Goal: Information Seeking & Learning: Learn about a topic

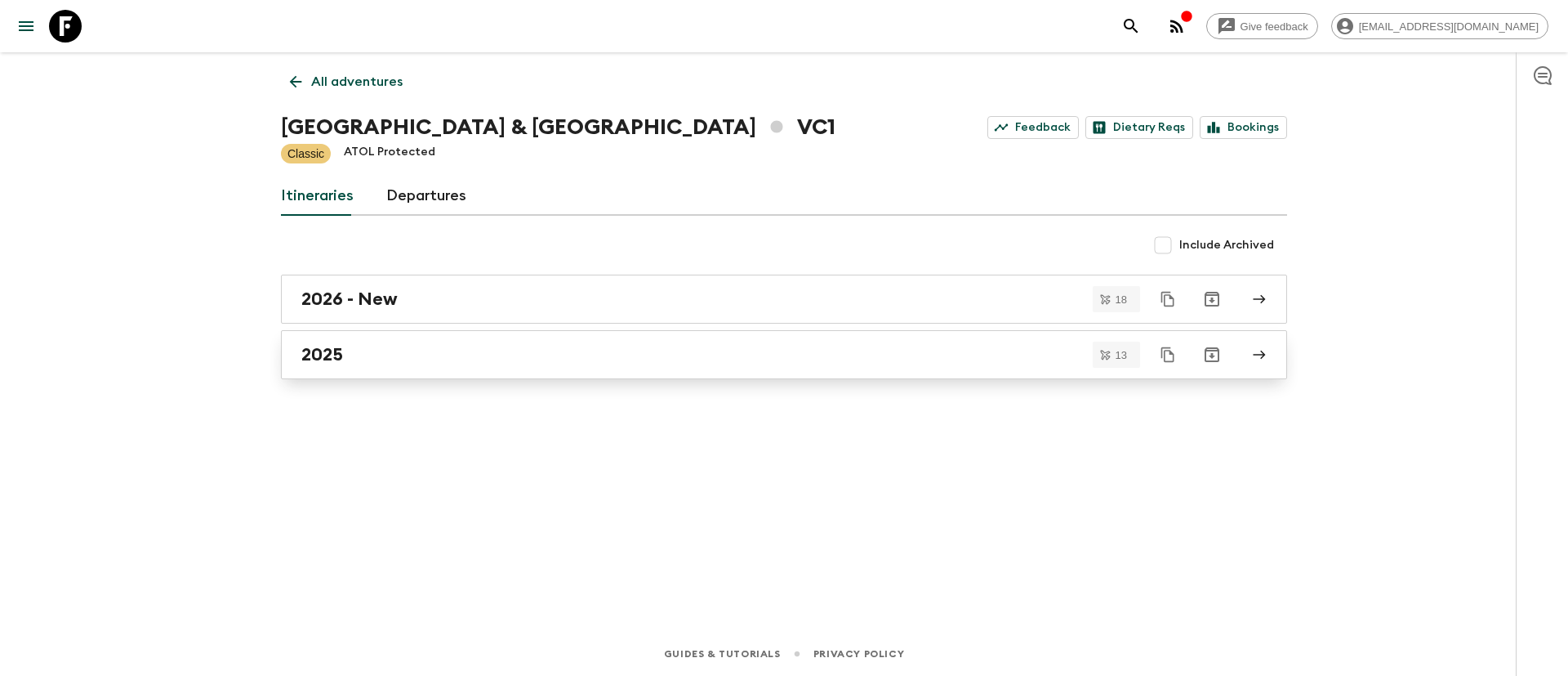
click at [335, 345] on h2 "2025" at bounding box center [322, 355] width 42 height 21
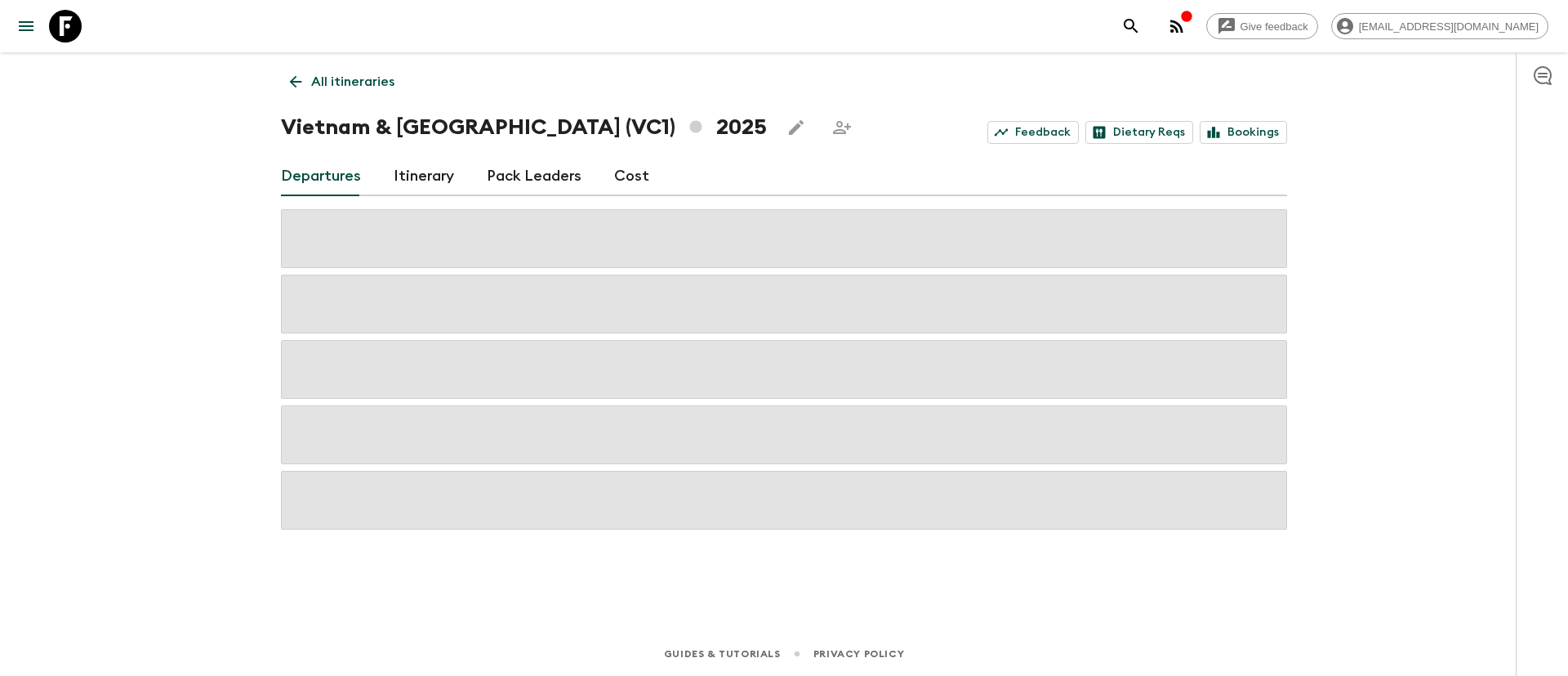
click at [632, 176] on link "Cost" at bounding box center [632, 177] width 35 height 39
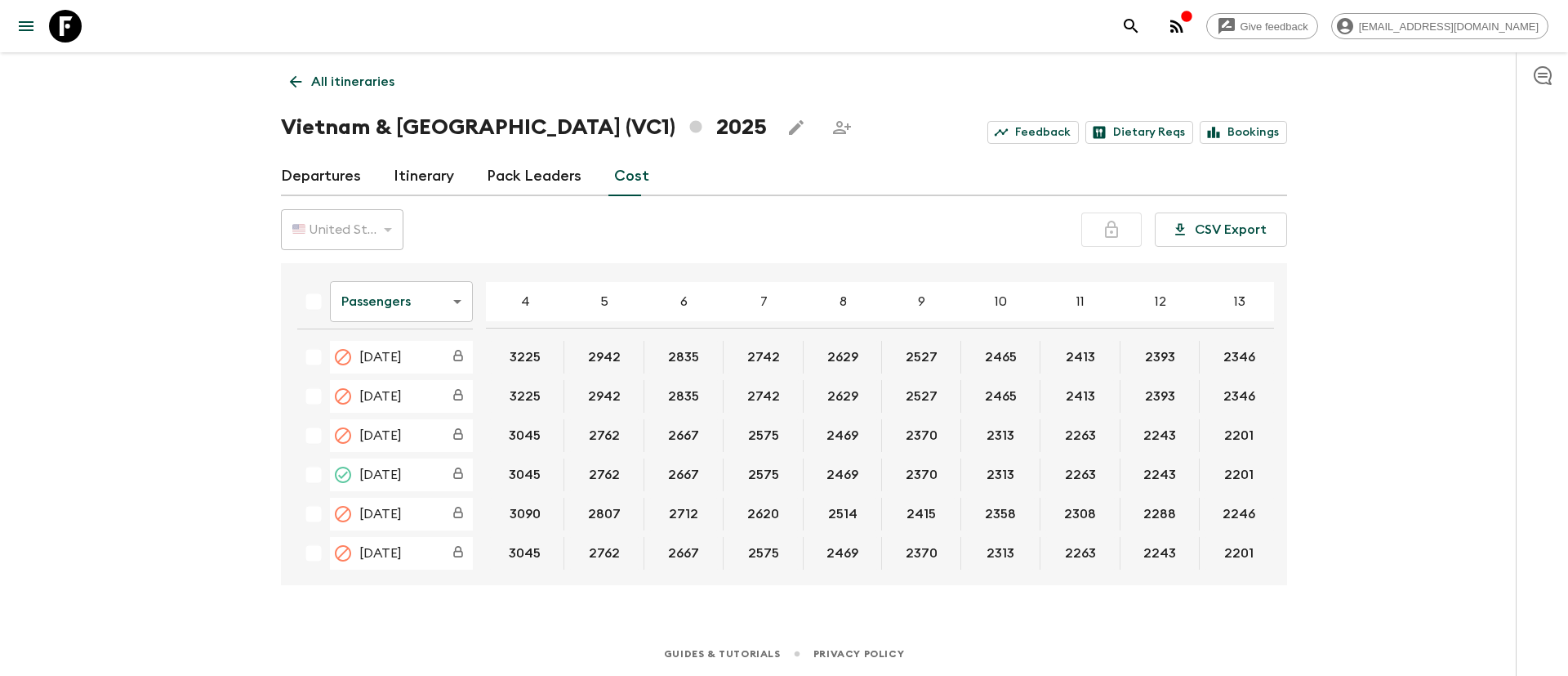
click at [461, 299] on body "Give feedback [EMAIL_ADDRESS][DOMAIN_NAME] All itineraries [GEOGRAPHIC_DATA] & …" at bounding box center [784, 338] width 1568 height 676
click at [281, 492] on div at bounding box center [784, 338] width 1568 height 676
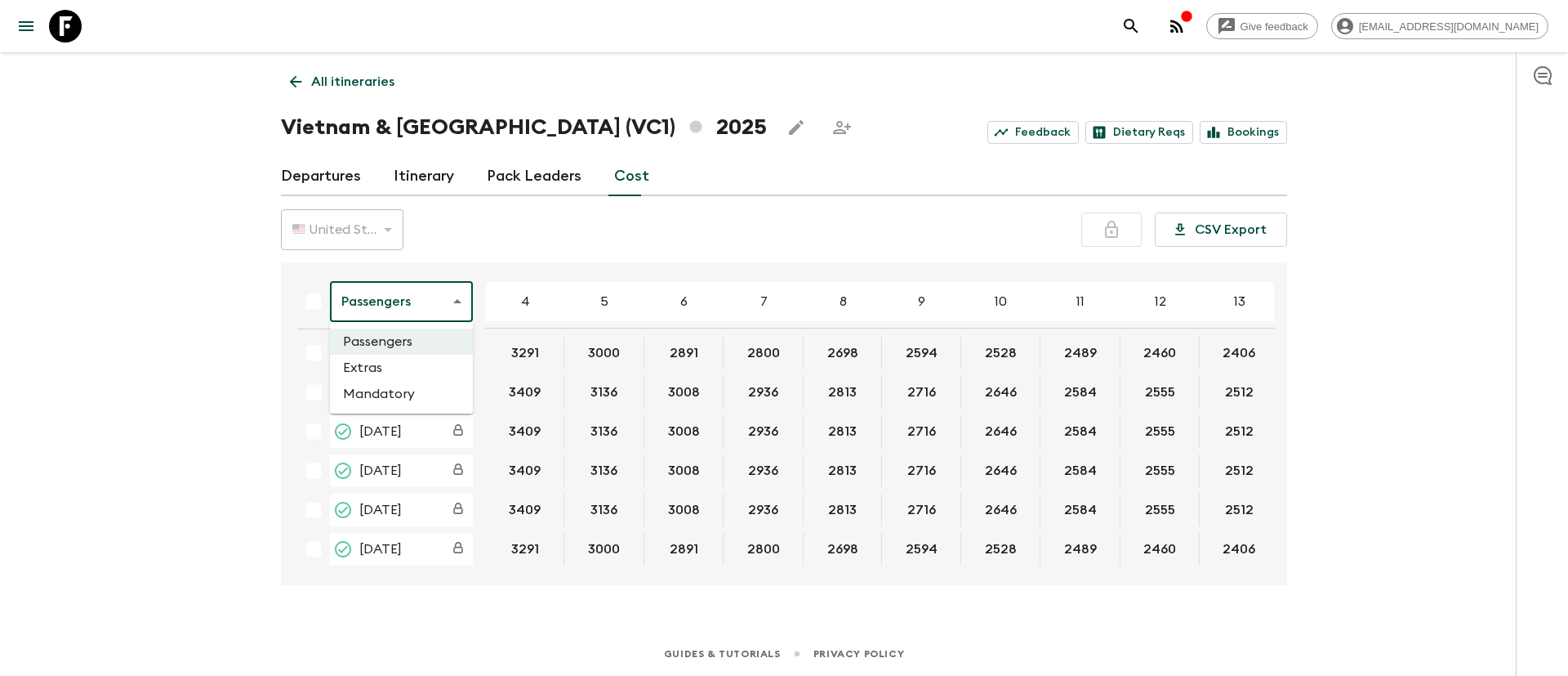
click at [455, 307] on body "Give feedback [EMAIL_ADDRESS][DOMAIN_NAME] All itineraries [GEOGRAPHIC_DATA] & …" at bounding box center [784, 338] width 1568 height 676
click at [399, 376] on li "Extras" at bounding box center [402, 368] width 143 height 26
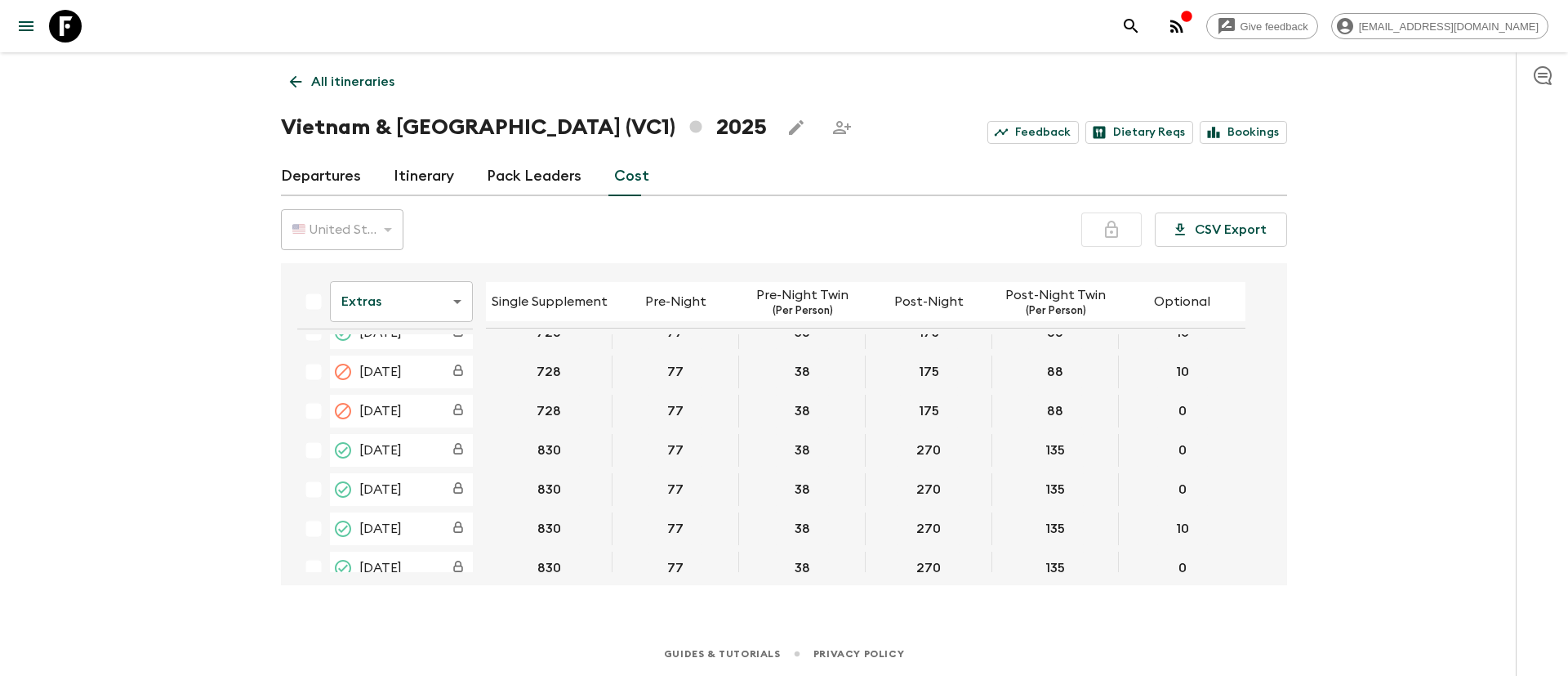
scroll to position [2632, 0]
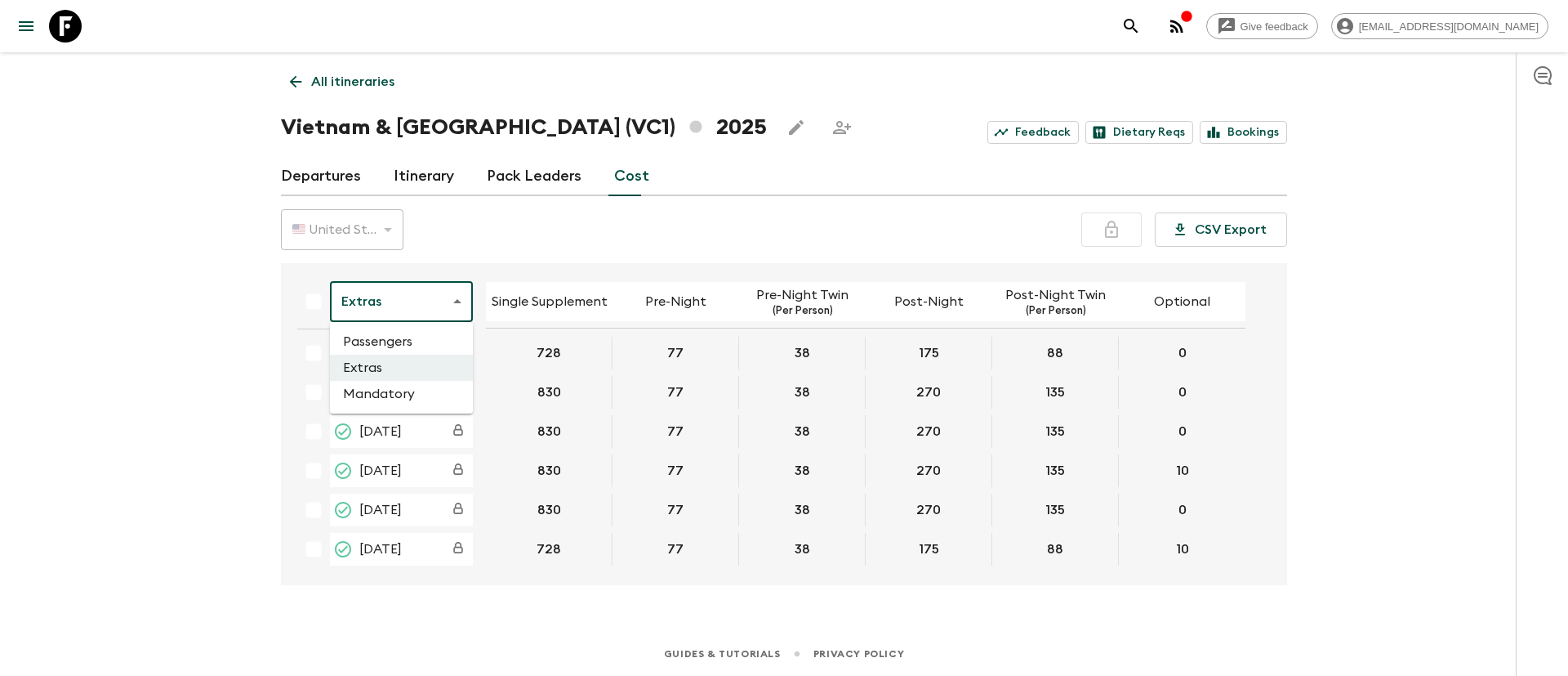
click at [429, 299] on body "Give feedback [EMAIL_ADDRESS][DOMAIN_NAME] All itineraries [GEOGRAPHIC_DATA] & …" at bounding box center [784, 338] width 1568 height 676
click at [378, 400] on li "Mandatory" at bounding box center [402, 394] width 143 height 26
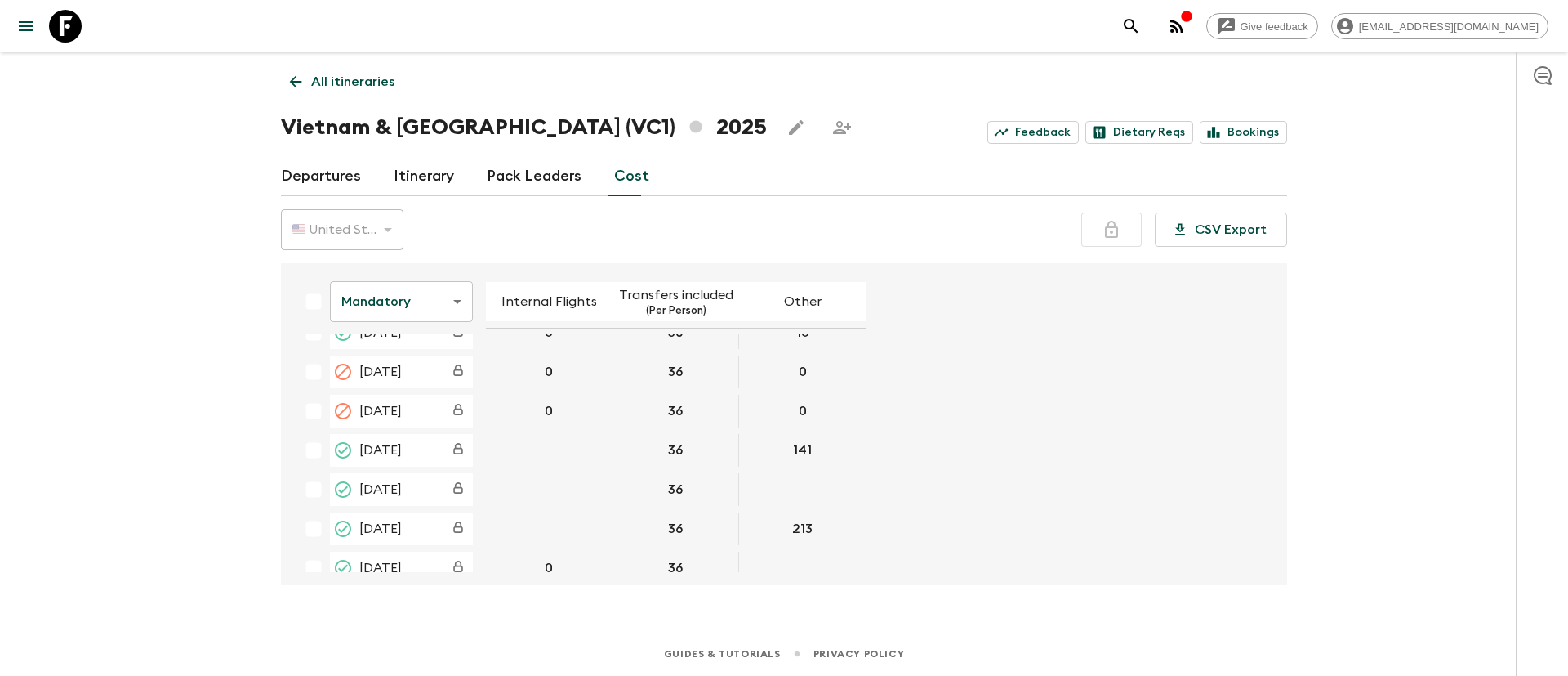
scroll to position [2632, 0]
